Goal: Transaction & Acquisition: Purchase product/service

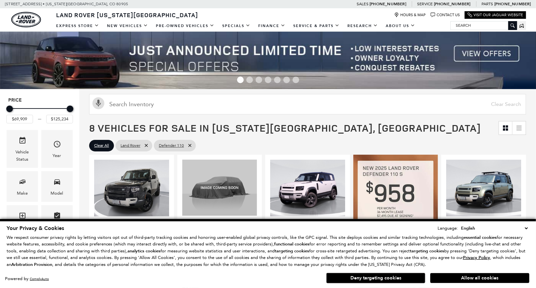
click at [524, 231] on select "English Spanish / Español English / United Kingdom Korean / 한국어 Vietnamese / Ti…" at bounding box center [495, 228] width 70 height 7
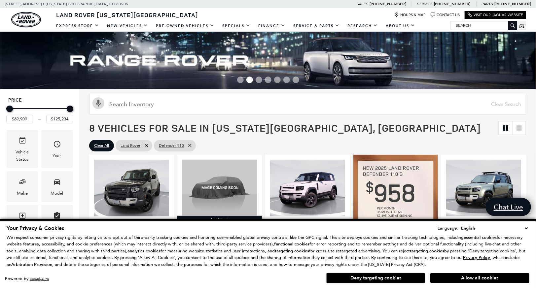
click at [381, 280] on button "Deny targeting cookies" at bounding box center [375, 278] width 99 height 11
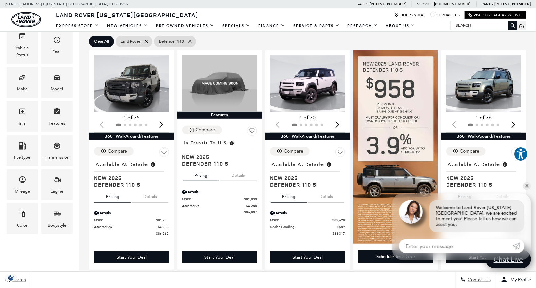
scroll to position [105, 0]
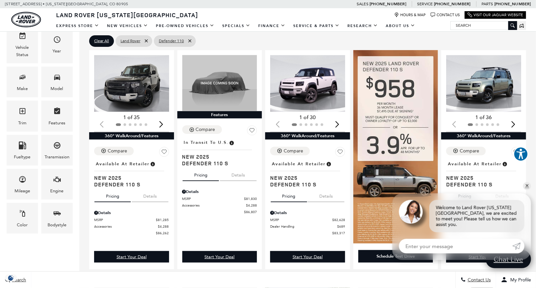
click at [162, 123] on div "Next slide" at bounding box center [161, 124] width 9 height 15
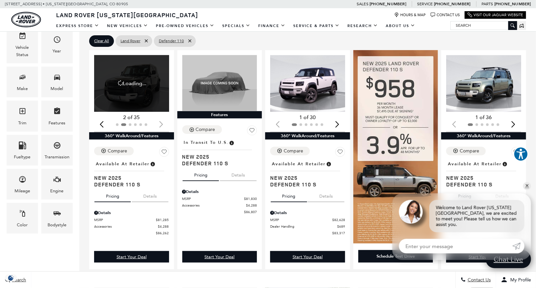
click at [162, 124] on div at bounding box center [131, 124] width 75 height 7
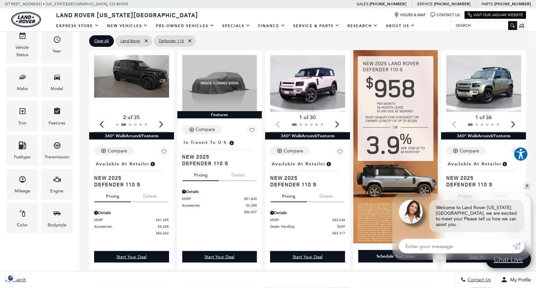
click at [166, 125] on div "Next slide" at bounding box center [161, 124] width 9 height 15
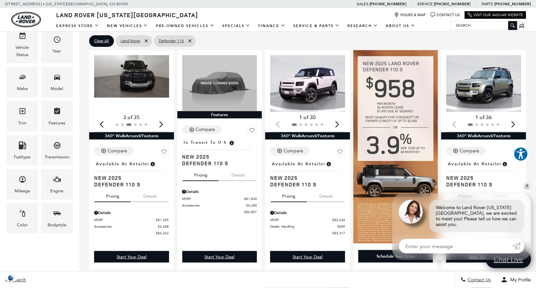
click at [166, 127] on div "Next slide" at bounding box center [161, 124] width 9 height 15
click at [164, 126] on div "Next slide" at bounding box center [161, 124] width 9 height 15
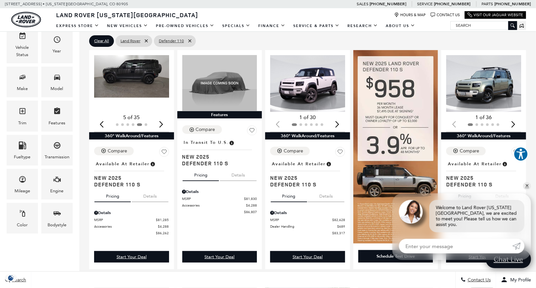
click at [165, 125] on div "Next slide" at bounding box center [161, 124] width 9 height 15
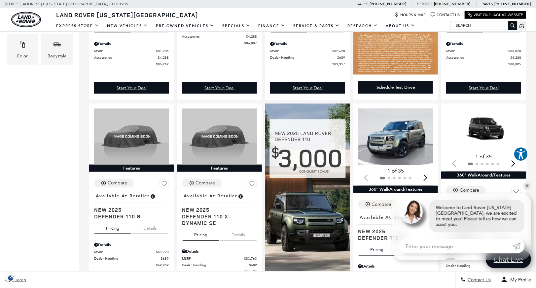
scroll to position [274, 0]
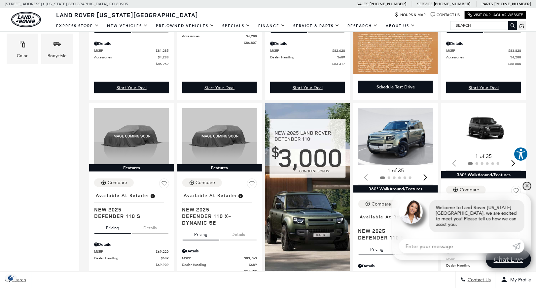
click at [527, 190] on link "✕" at bounding box center [527, 186] width 8 height 8
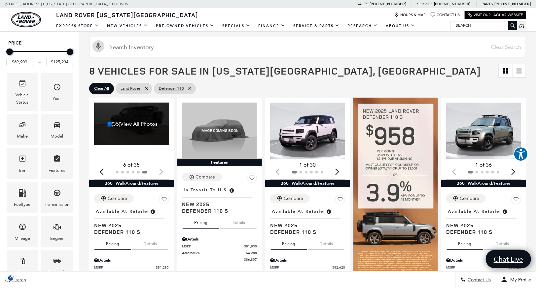
scroll to position [63, 0]
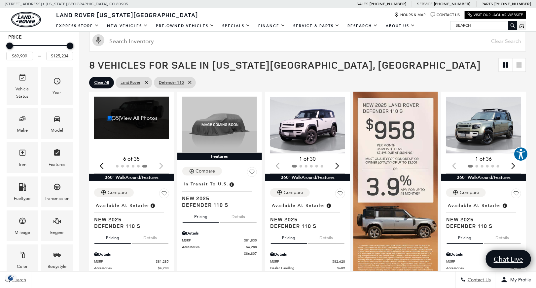
click at [106, 163] on div "Previous slide" at bounding box center [101, 166] width 9 height 15
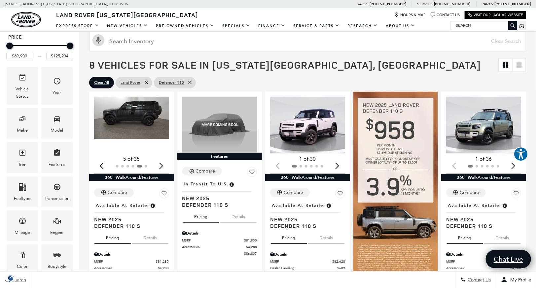
click at [126, 122] on img "5 / 6" at bounding box center [132, 118] width 76 height 43
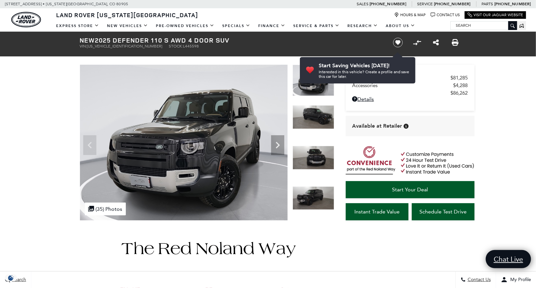
click at [273, 142] on icon "Next" at bounding box center [277, 145] width 13 height 13
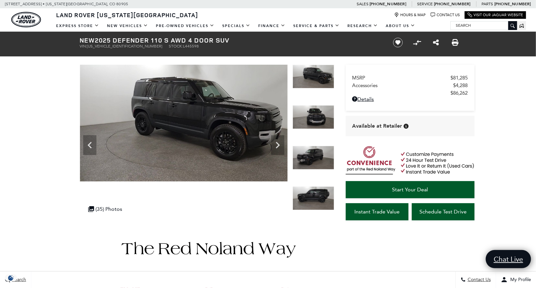
click at [279, 144] on icon "Next" at bounding box center [277, 145] width 13 height 13
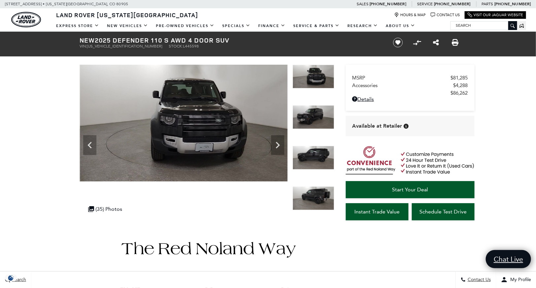
click at [278, 145] on icon "Next" at bounding box center [277, 145] width 13 height 13
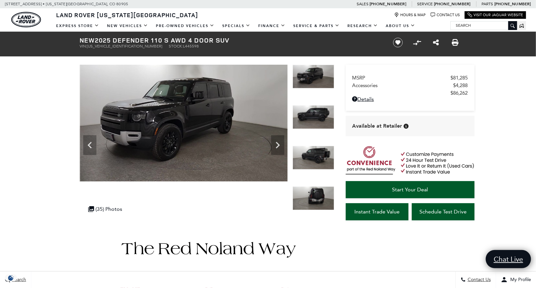
click at [278, 145] on icon "Next" at bounding box center [277, 145] width 13 height 13
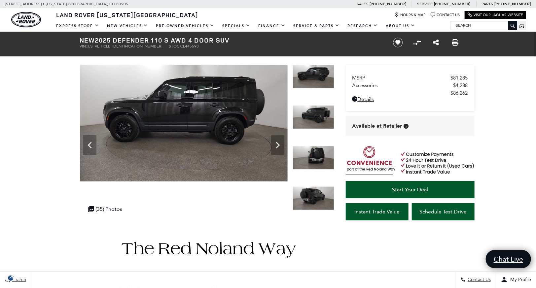
click at [277, 146] on icon "Next" at bounding box center [277, 145] width 13 height 13
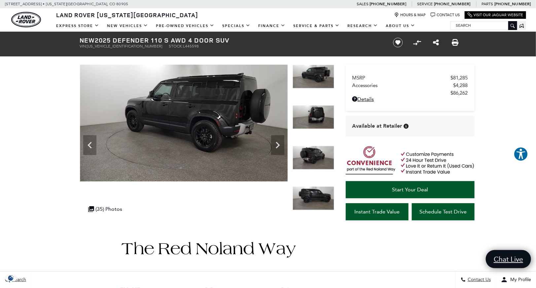
click at [278, 146] on icon "Next" at bounding box center [278, 145] width 4 height 7
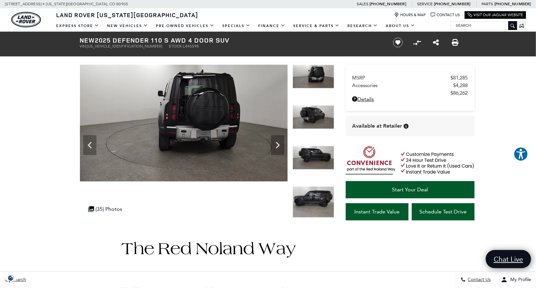
click at [277, 145] on icon "Next" at bounding box center [277, 145] width 13 height 13
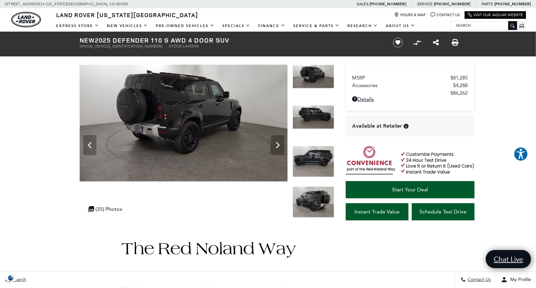
click at [278, 145] on icon "Next" at bounding box center [277, 145] width 13 height 13
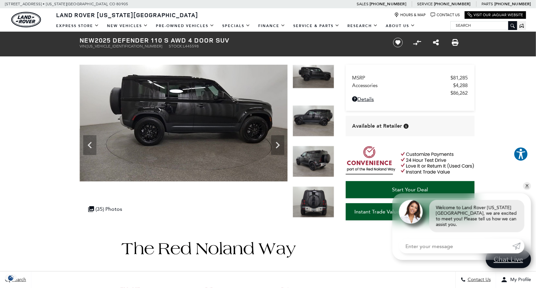
click at [279, 144] on icon "Next" at bounding box center [277, 145] width 13 height 13
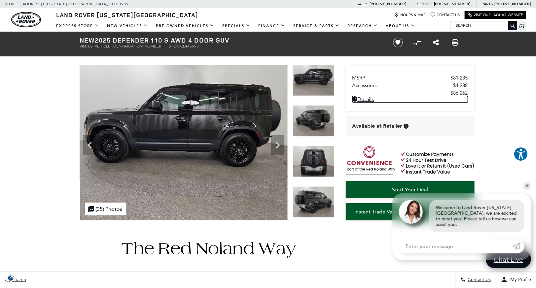
click at [364, 99] on link "Details - about pricing for: New 2025 Defender 110 S AWD 4 Door SUV" at bounding box center [411, 99] width 116 height 6
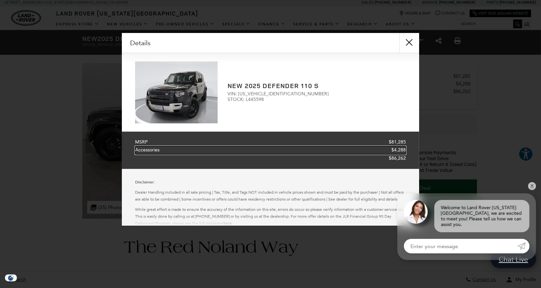
click at [150, 152] on span "Accessories" at bounding box center [149, 150] width 28 height 8
click at [150, 149] on span "Accessories" at bounding box center [149, 150] width 28 height 8
click at [409, 42] on button "close" at bounding box center [409, 43] width 20 height 20
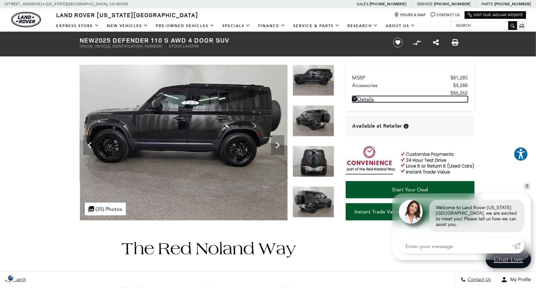
scroll to position [1, 0]
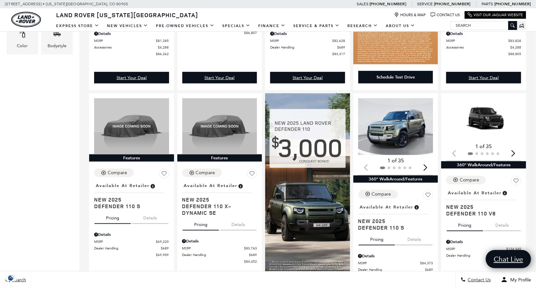
scroll to position [284, 0]
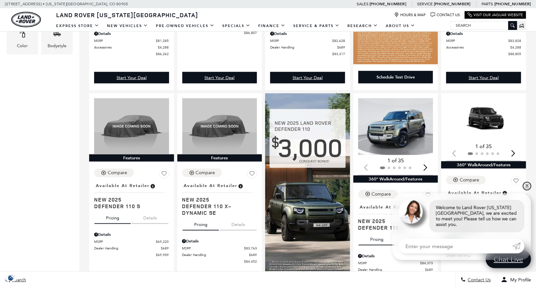
click at [526, 190] on link "✕" at bounding box center [527, 186] width 8 height 8
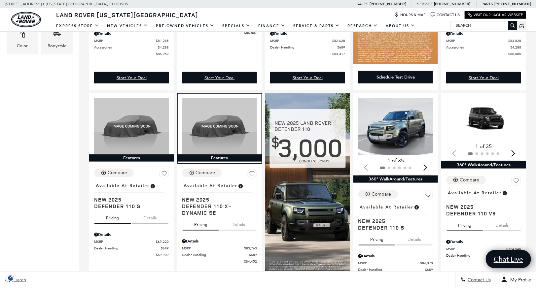
click at [231, 132] on img at bounding box center [219, 126] width 75 height 56
